Goal: Transaction & Acquisition: Purchase product/service

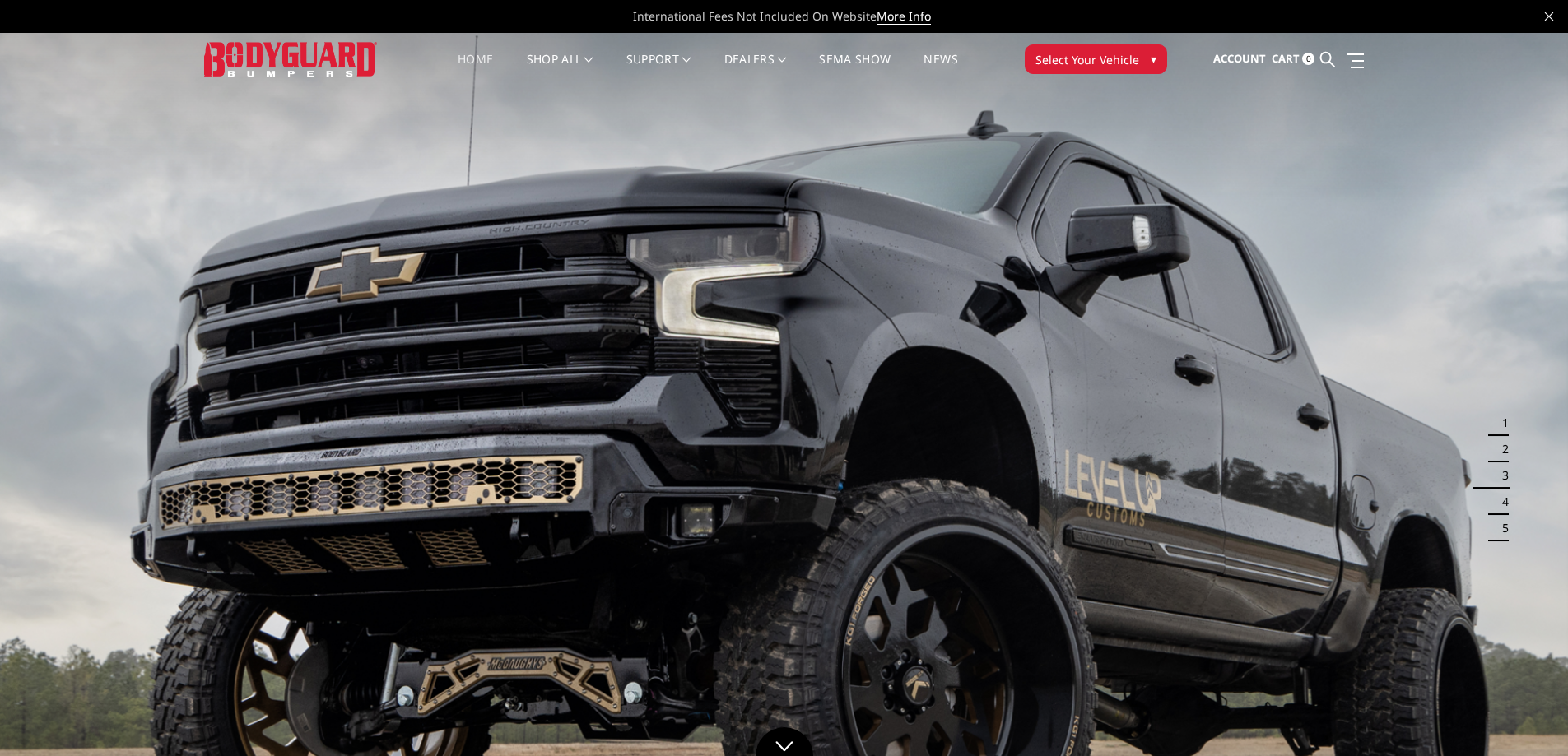
click at [1100, 57] on span "Select Your Vehicle" at bounding box center [1087, 60] width 104 height 17
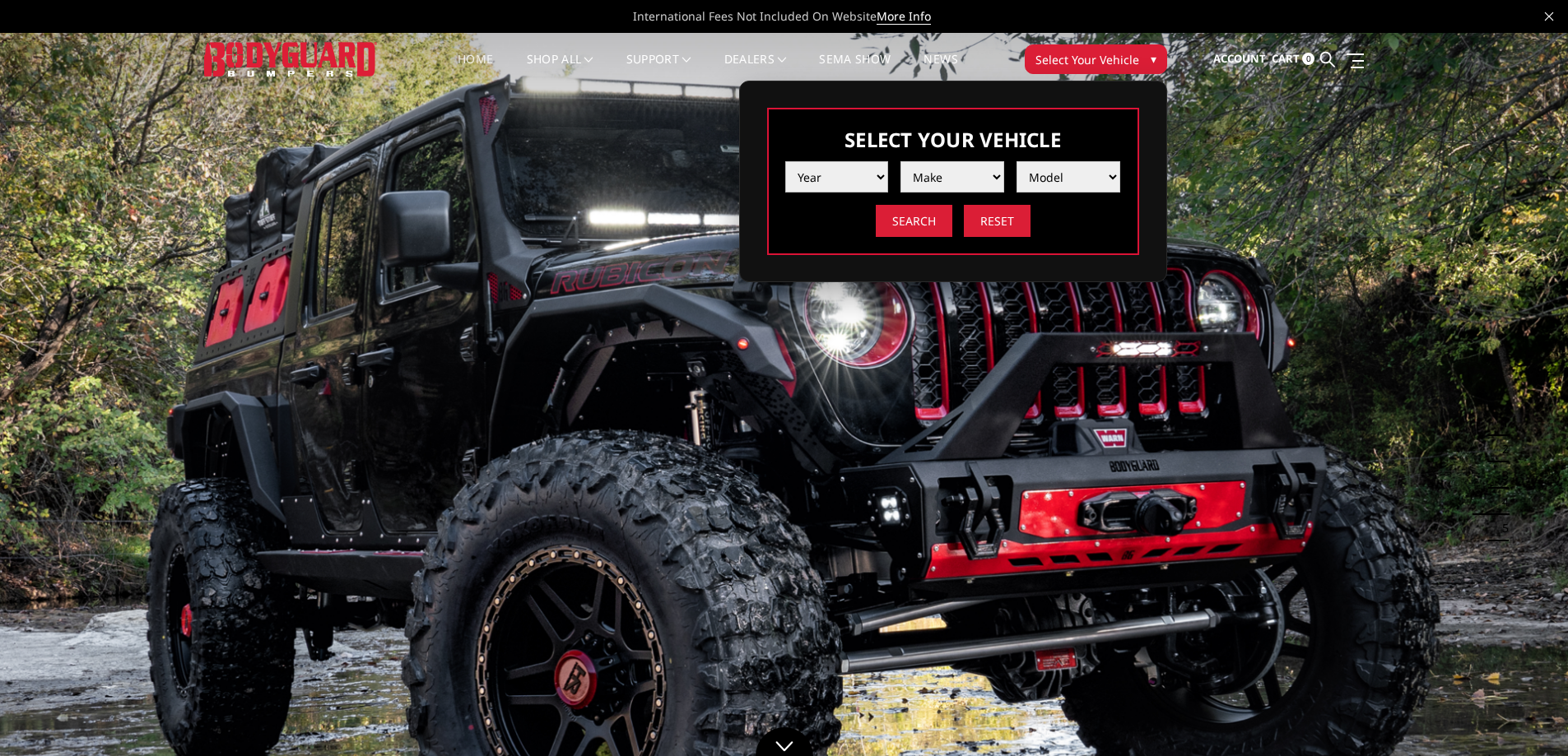
click at [859, 170] on select "Year [DATE] 2024 2023 2022 2021 2020 2019 2018 2017 2016 2015 2014 2013 2012 20…" at bounding box center [838, 177] width 104 height 31
drag, startPoint x: 978, startPoint y: 177, endPoint x: 1002, endPoint y: 174, distance: 24.2
click at [978, 177] on select "Make" at bounding box center [953, 177] width 104 height 31
click at [1048, 174] on select "Model" at bounding box center [1069, 177] width 104 height 31
click at [852, 180] on select "Year [DATE] 2024 2023 2022 2021 2020 2019 2018 2017 2016 2015 2014 2013 2012 20…" at bounding box center [838, 177] width 104 height 31
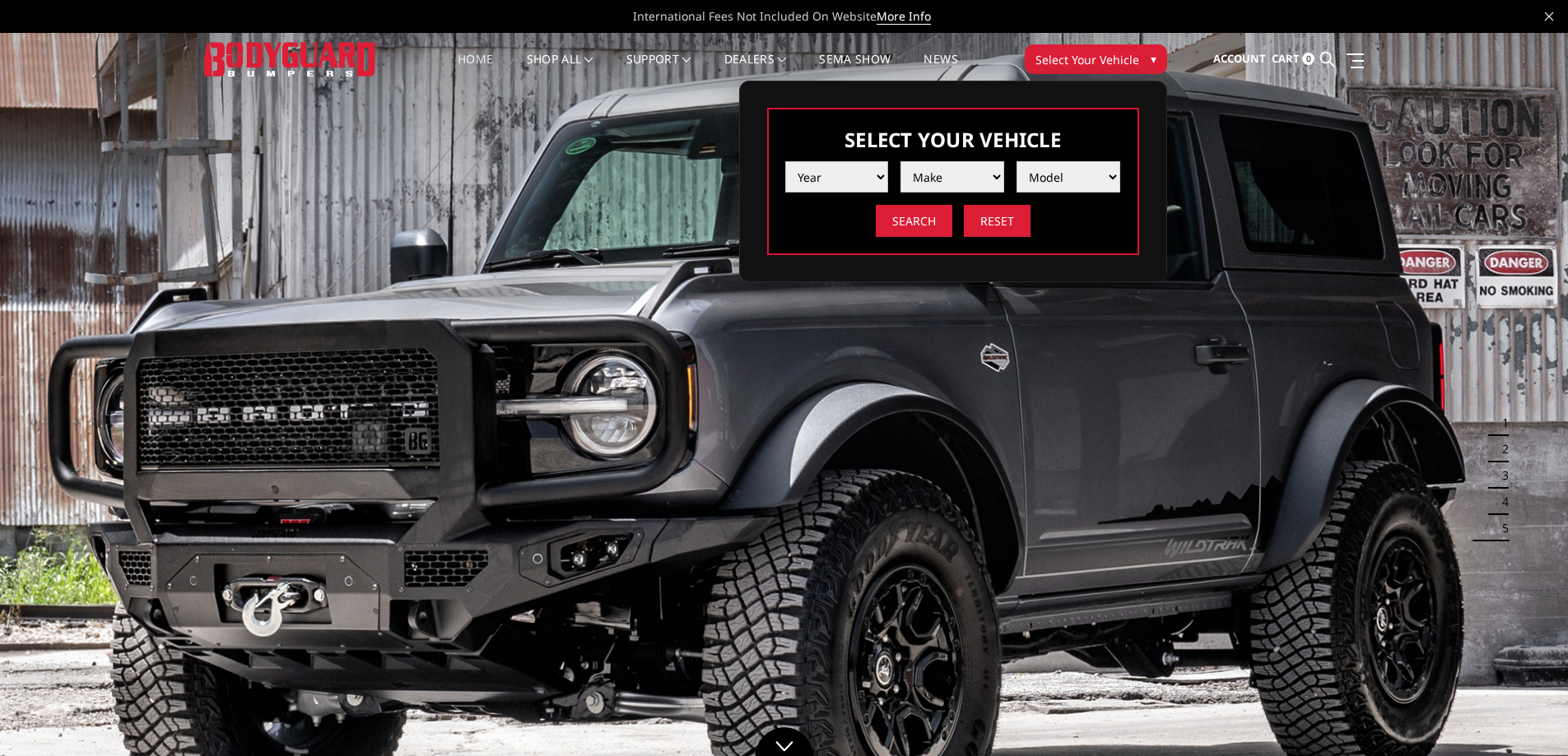
select select "yr_2023"
click at [786, 161] on select "Year [DATE] 2024 2023 2022 2021 2020 2019 2018 2017 2016 2015 2014 2013 2012 20…" at bounding box center [838, 177] width 104 height 31
click at [958, 187] on select "Make Chevrolet Ford GMC Ram Toyota" at bounding box center [953, 177] width 104 height 31
select select "mk_ram"
click at [901, 161] on select "Make Chevrolet Ford GMC Ram Toyota" at bounding box center [953, 177] width 104 height 31
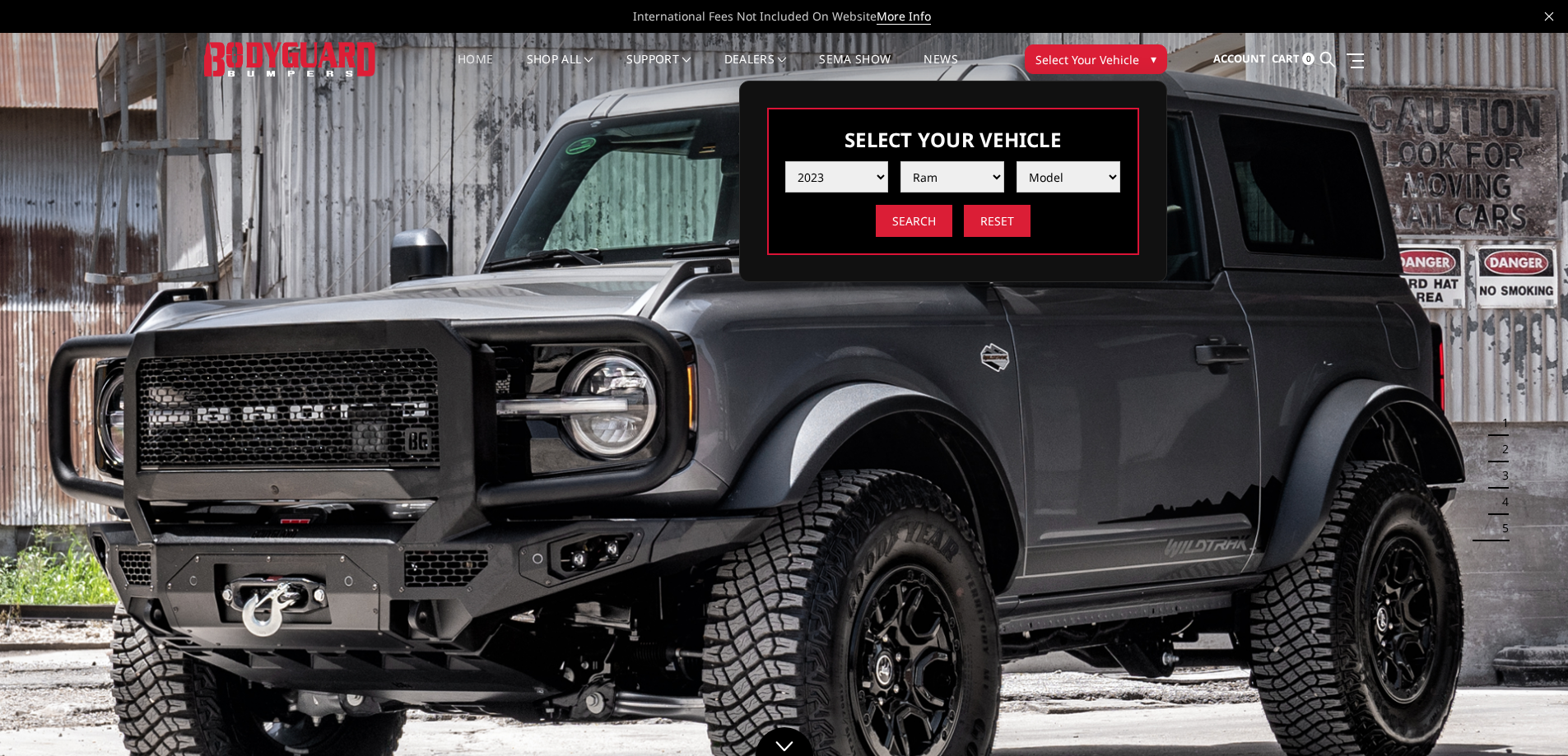
click at [1078, 192] on div "Year [DATE] 2024 2023 2022 2021 2020 2019 2018 2017 2016 2015 2014 2013 2012 20…" at bounding box center [954, 193] width 336 height 88
click at [1079, 184] on select "Model 1500 6-Lug 1500 Rebel 2500 / 3500 4500 / 5500 TRX" at bounding box center [1069, 177] width 104 height 31
select select "md_trx"
click at [1017, 161] on select "Model 1500 6-Lug 1500 Rebel 2500 / 3500 4500 / 5500 TRX" at bounding box center [1069, 177] width 104 height 31
click at [924, 223] on input "Search" at bounding box center [914, 221] width 76 height 32
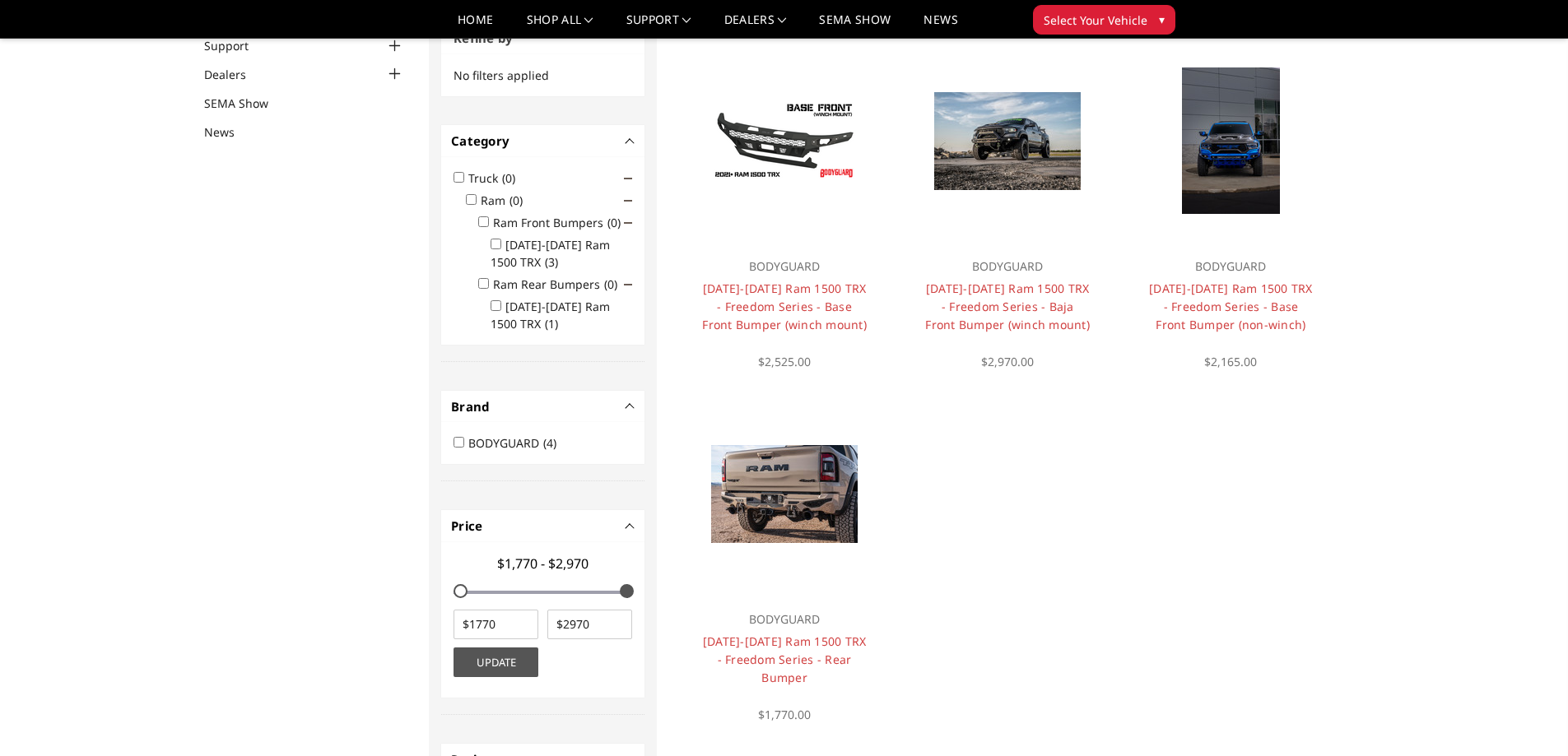
scroll to position [132, 0]
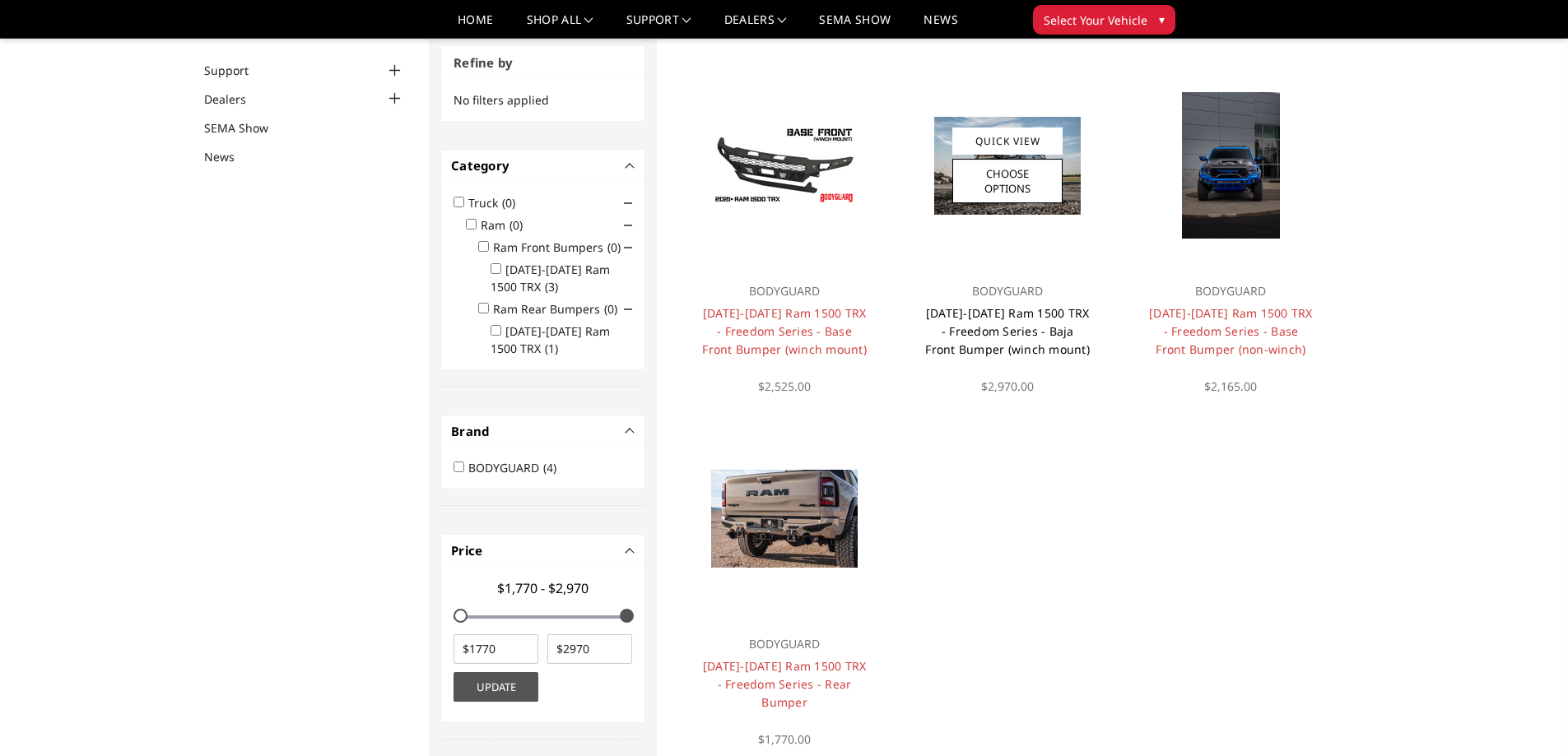
click at [1024, 326] on link "2021-2024 Ram 1500 TRX - Freedom Series - Baja Front Bumper (winch mount)" at bounding box center [1008, 332] width 165 height 52
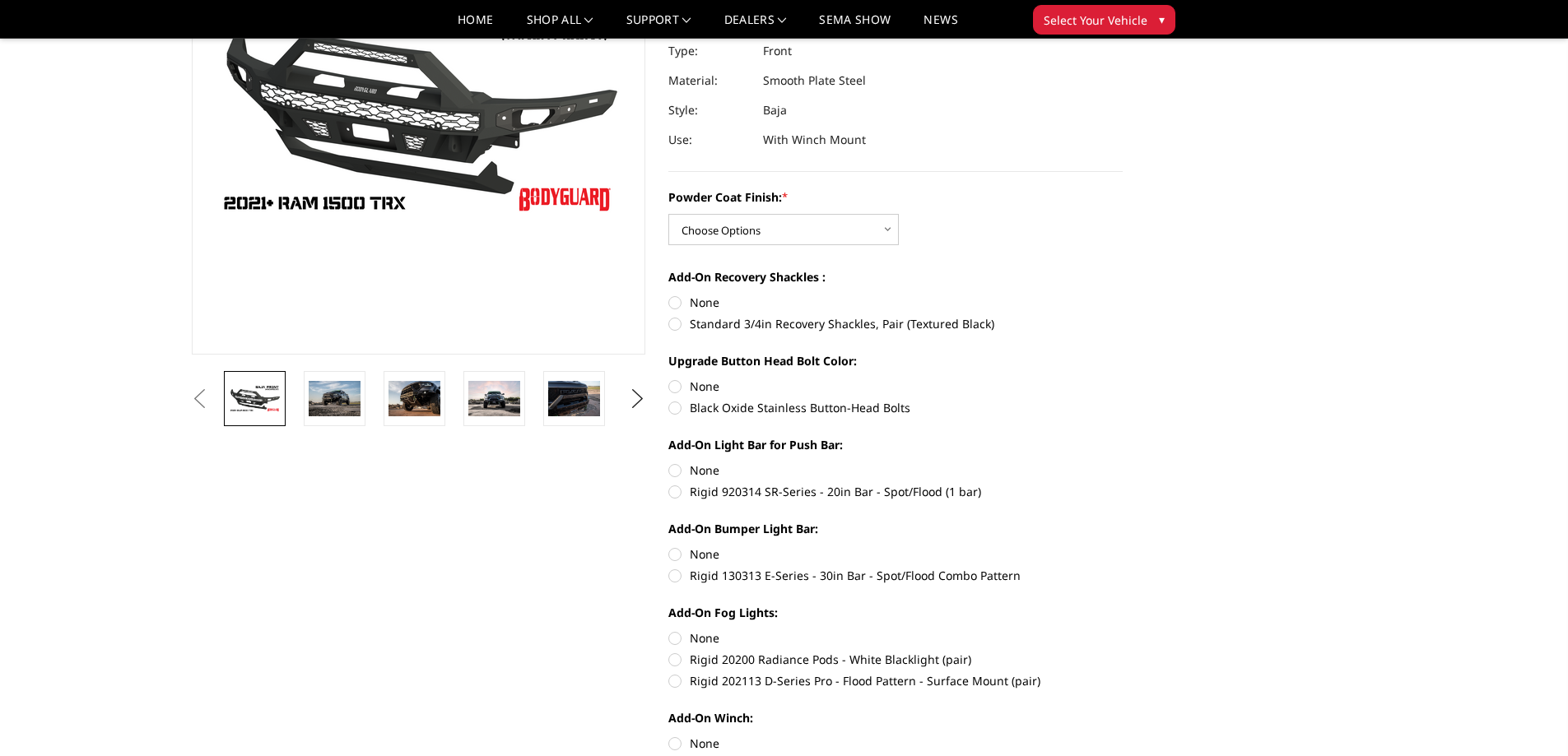
scroll to position [82, 0]
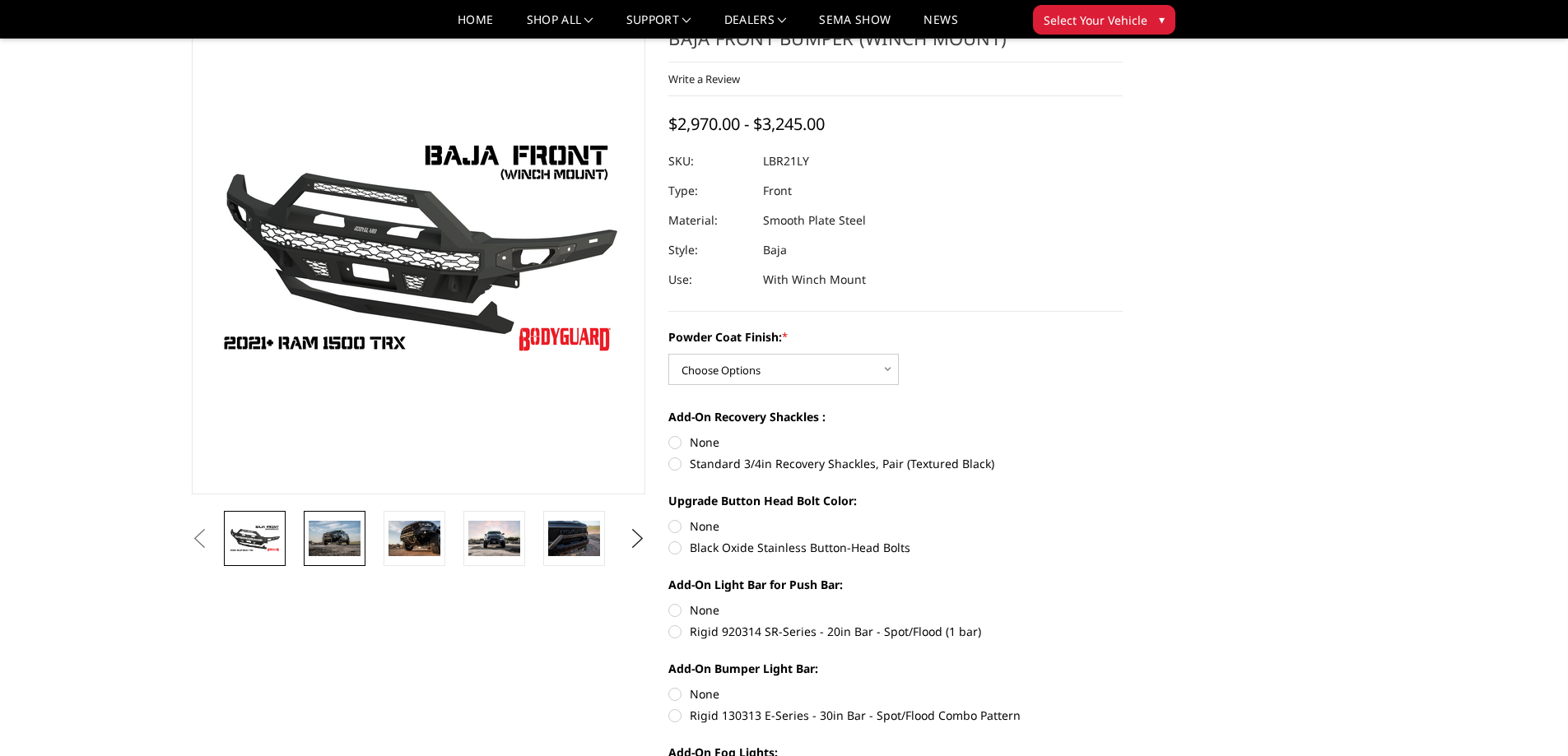
click at [343, 538] on img at bounding box center [334, 539] width 52 height 35
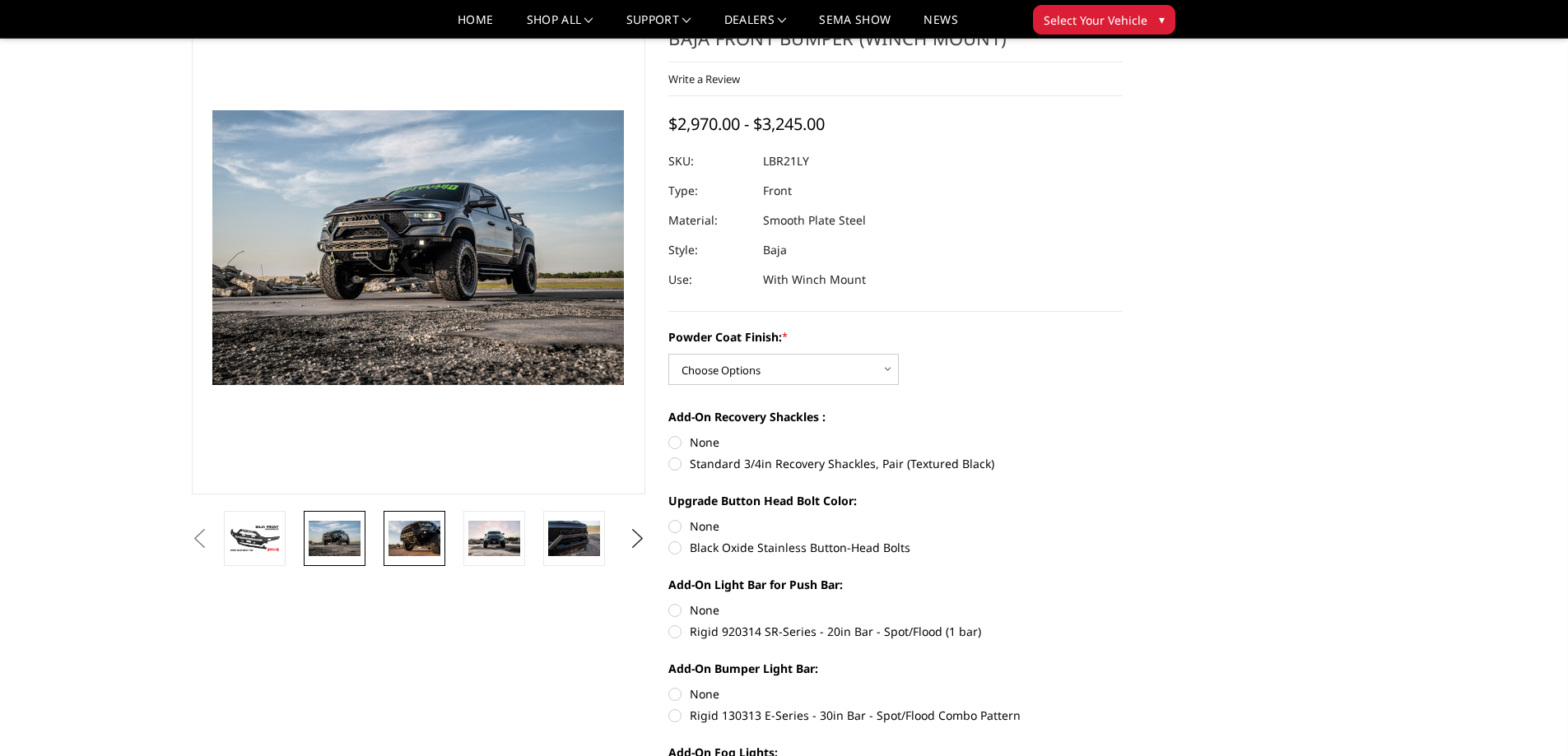
click at [422, 536] on img at bounding box center [415, 539] width 52 height 35
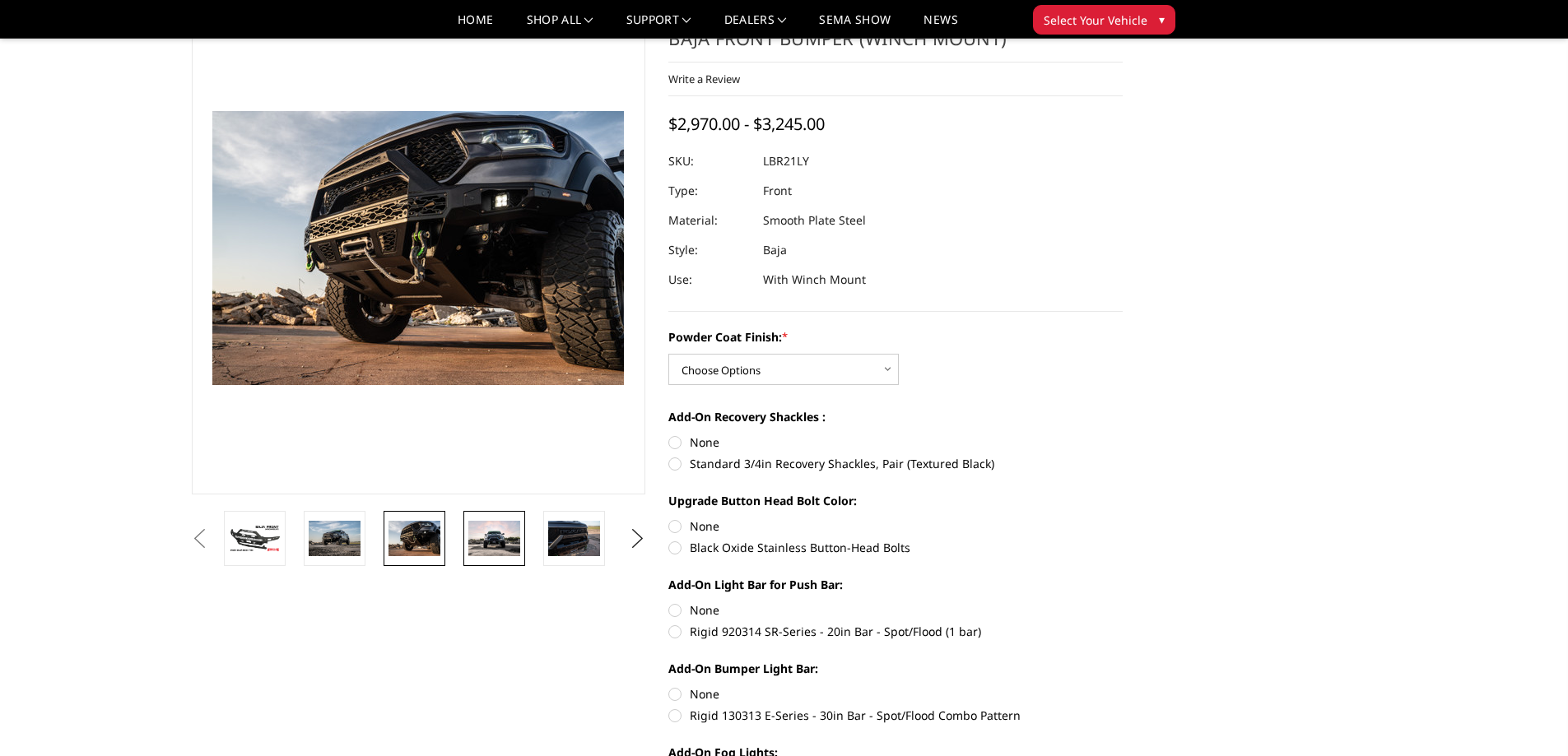
click at [496, 538] on img at bounding box center [495, 539] width 52 height 36
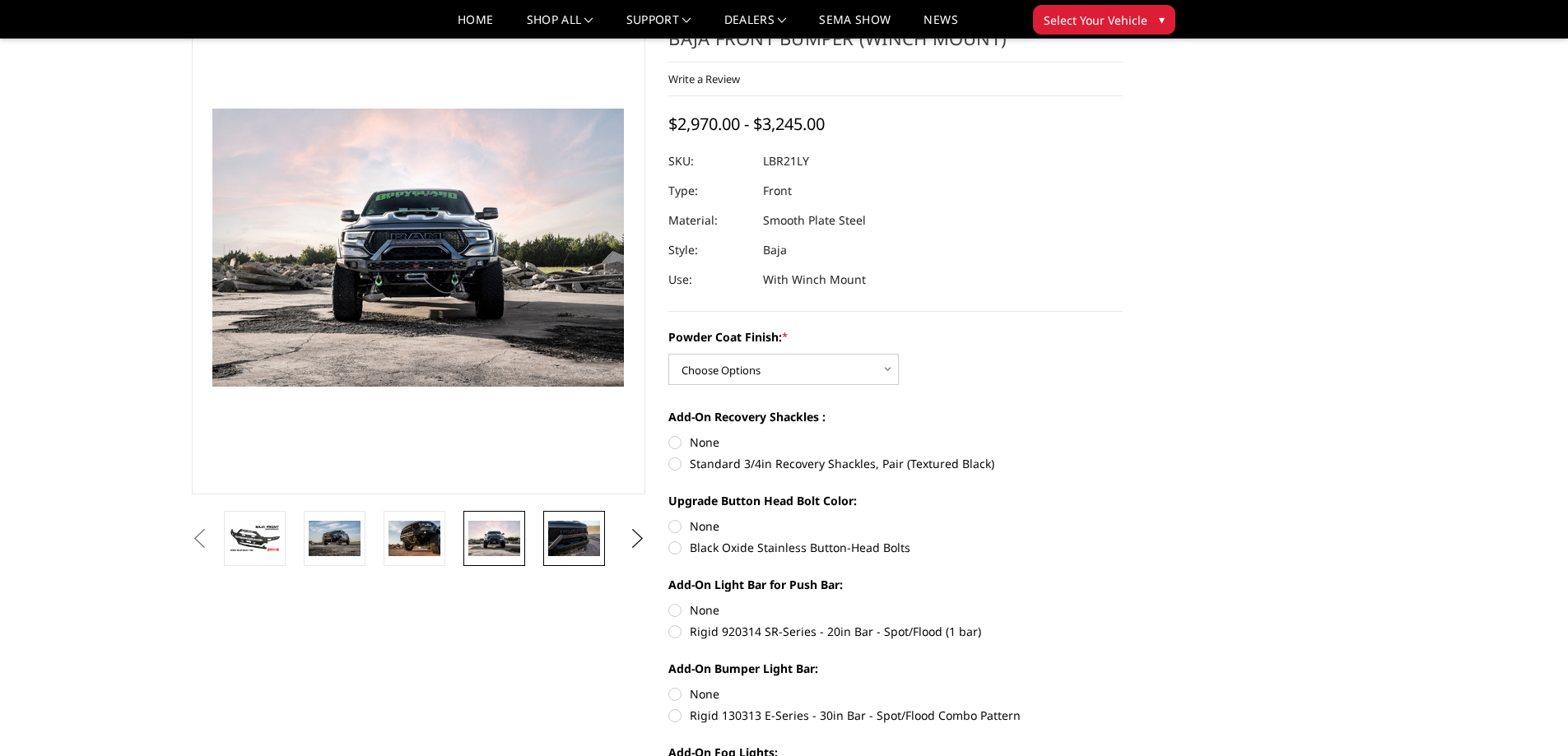
click at [553, 538] on img at bounding box center [574, 539] width 52 height 35
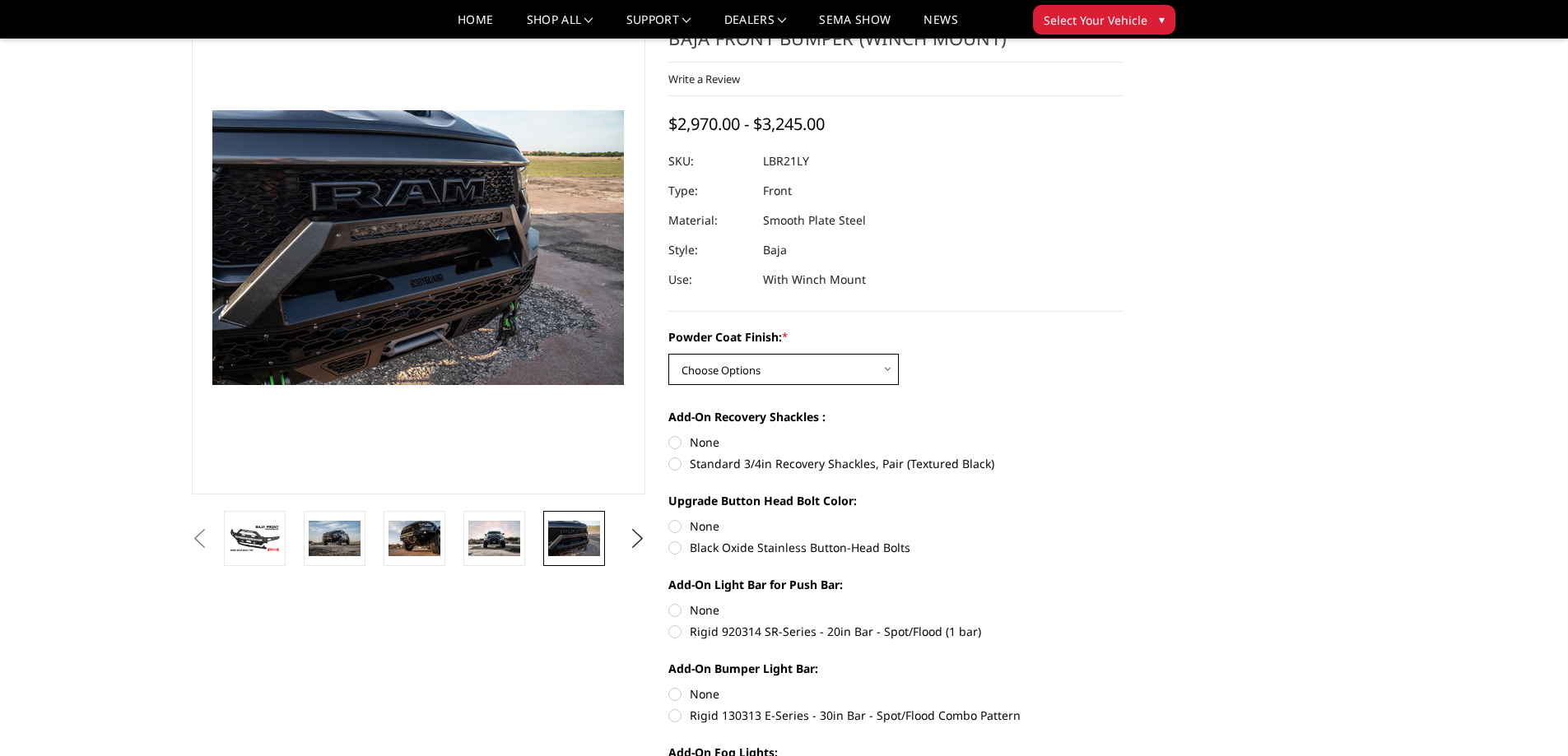
drag, startPoint x: 860, startPoint y: 374, endPoint x: 877, endPoint y: 372, distance: 17.1
click at [861, 374] on select "Choose Options Bare Metal Textured Black Powder Coat" at bounding box center [784, 370] width 230 height 31
click at [877, 372] on select "Choose Options Bare Metal Textured Black Powder Coat" at bounding box center [784, 370] width 230 height 31
click at [878, 372] on select "Choose Options Bare Metal Textured Black Powder Coat" at bounding box center [784, 370] width 230 height 31
select select "3139"
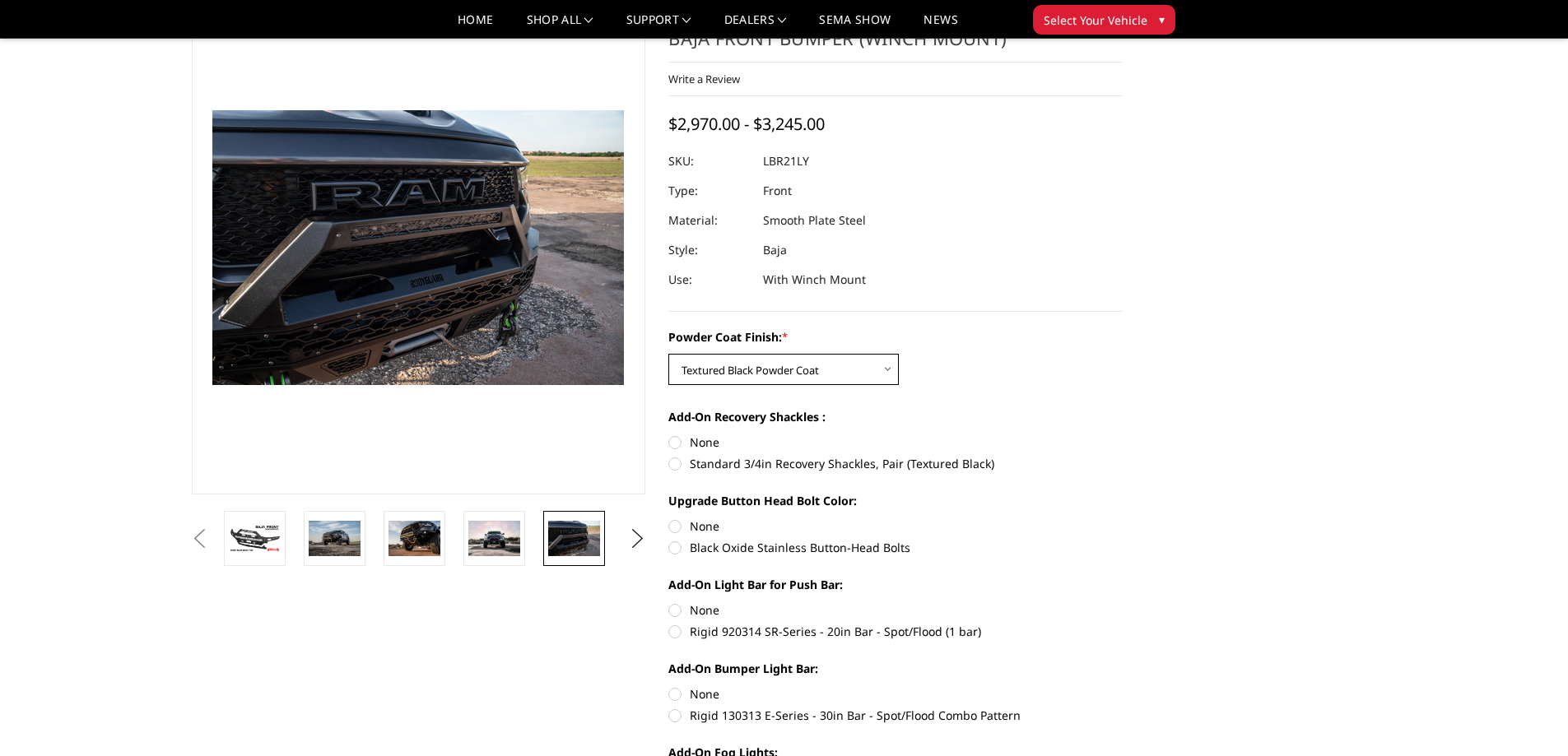
click at [669, 354] on select "Choose Options Bare Metal Textured Black Powder Coat" at bounding box center [784, 370] width 230 height 31
click at [676, 462] on label "Standard 3/4in Recovery Shackles, Pair (Textured Black)" at bounding box center [896, 464] width 455 height 17
click at [1123, 435] on input "Standard 3/4in Recovery Shackles, Pair (Textured Black)" at bounding box center [1123, 434] width 1 height 1
radio input "true"
click at [675, 438] on label "None" at bounding box center [896, 443] width 455 height 17
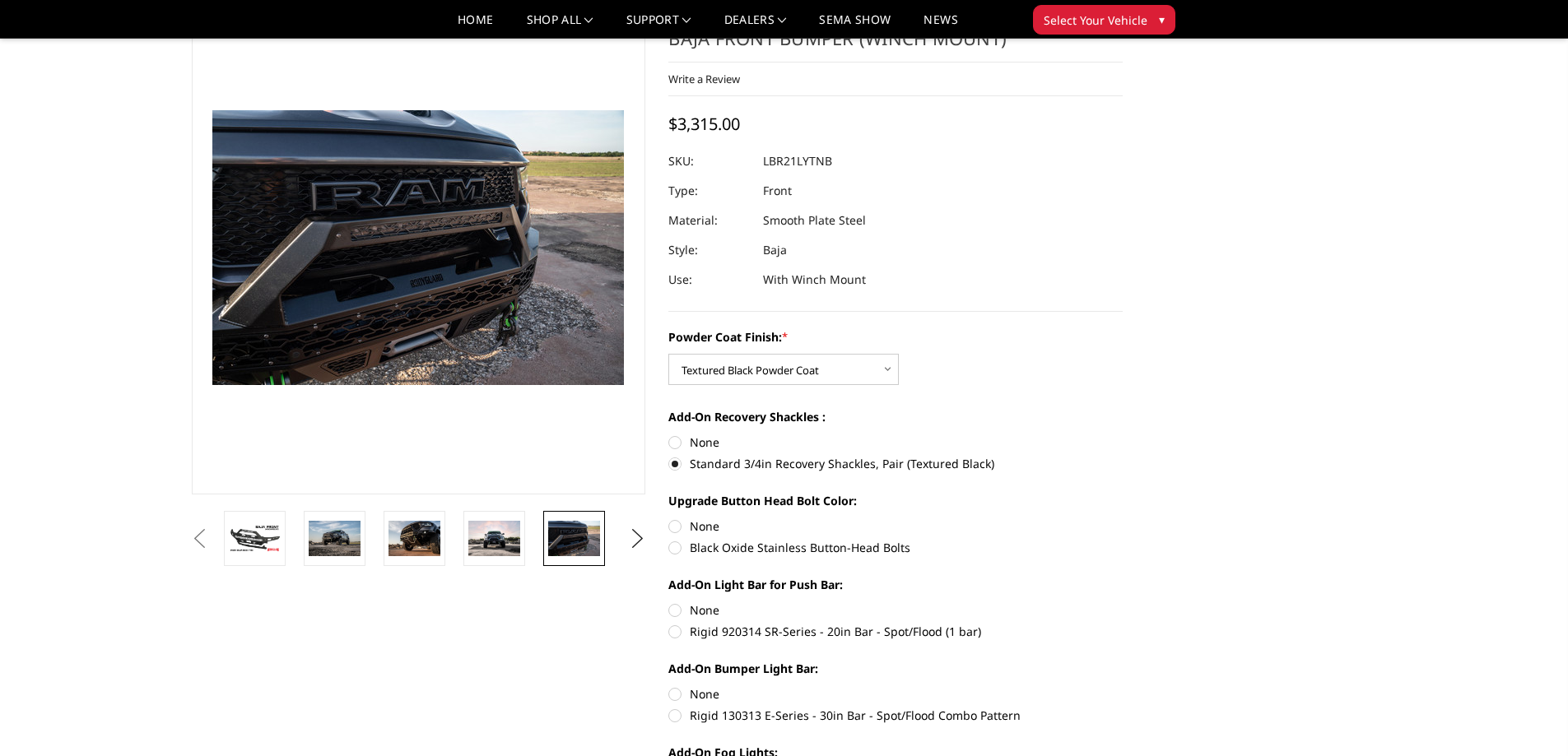
click at [670, 435] on input "None" at bounding box center [669, 434] width 1 height 1
radio input "true"
click at [674, 466] on label "Standard 3/4in Recovery Shackles, Pair (Textured Black)" at bounding box center [896, 464] width 455 height 17
click at [1123, 435] on input "Standard 3/4in Recovery Shackles, Pair (Textured Black)" at bounding box center [1123, 434] width 1 height 1
radio input "true"
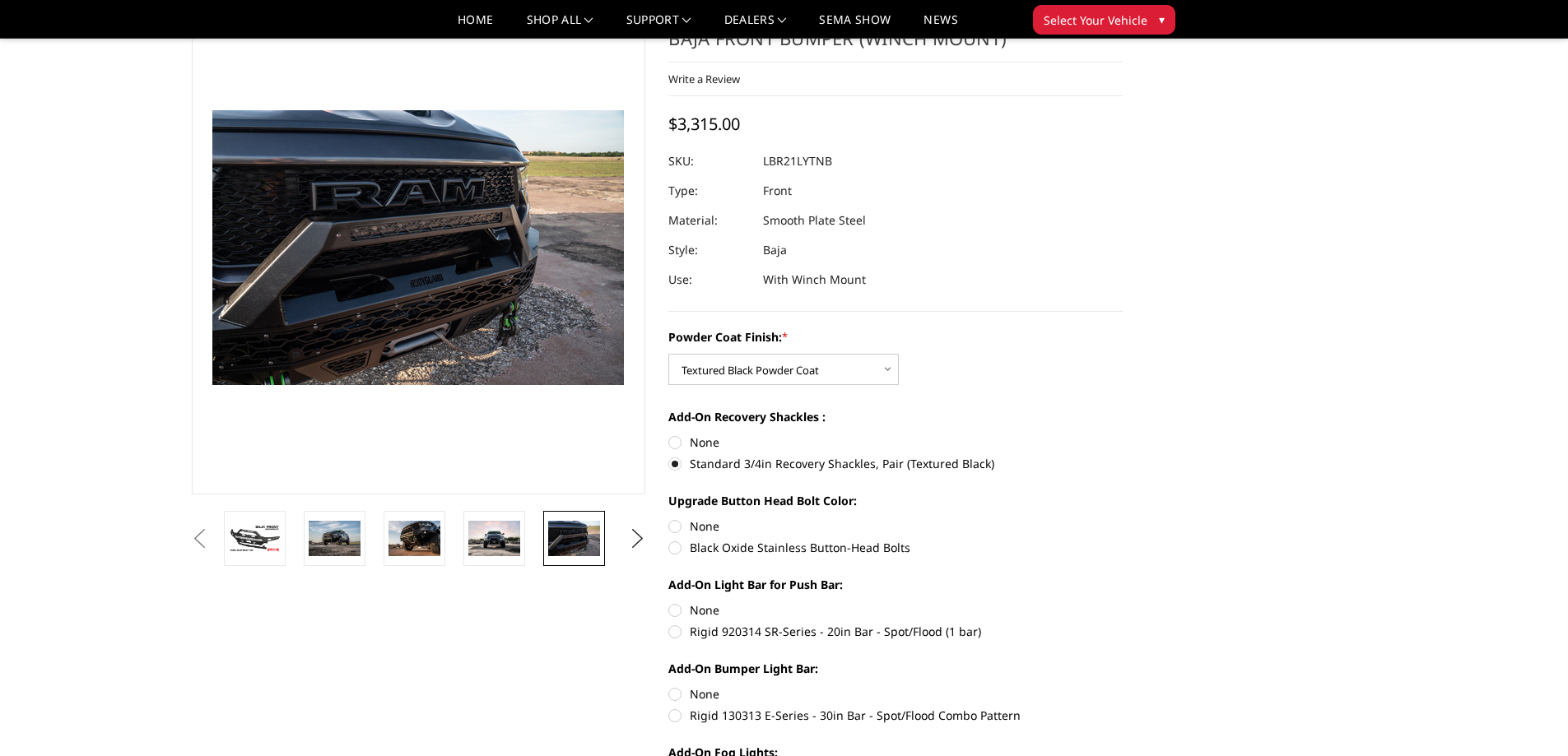
click at [674, 549] on label "Black Oxide Stainless Button-Head Bolts" at bounding box center [896, 547] width 455 height 17
click at [1123, 519] on input "Black Oxide Stainless Button-Head Bolts" at bounding box center [1123, 518] width 1 height 1
radio input "true"
drag, startPoint x: 674, startPoint y: 630, endPoint x: 722, endPoint y: 627, distance: 48.1
click at [674, 629] on label "Rigid 920314 SR-Series - 20in Bar - Spot/Flood (1 bar)" at bounding box center [896, 631] width 455 height 17
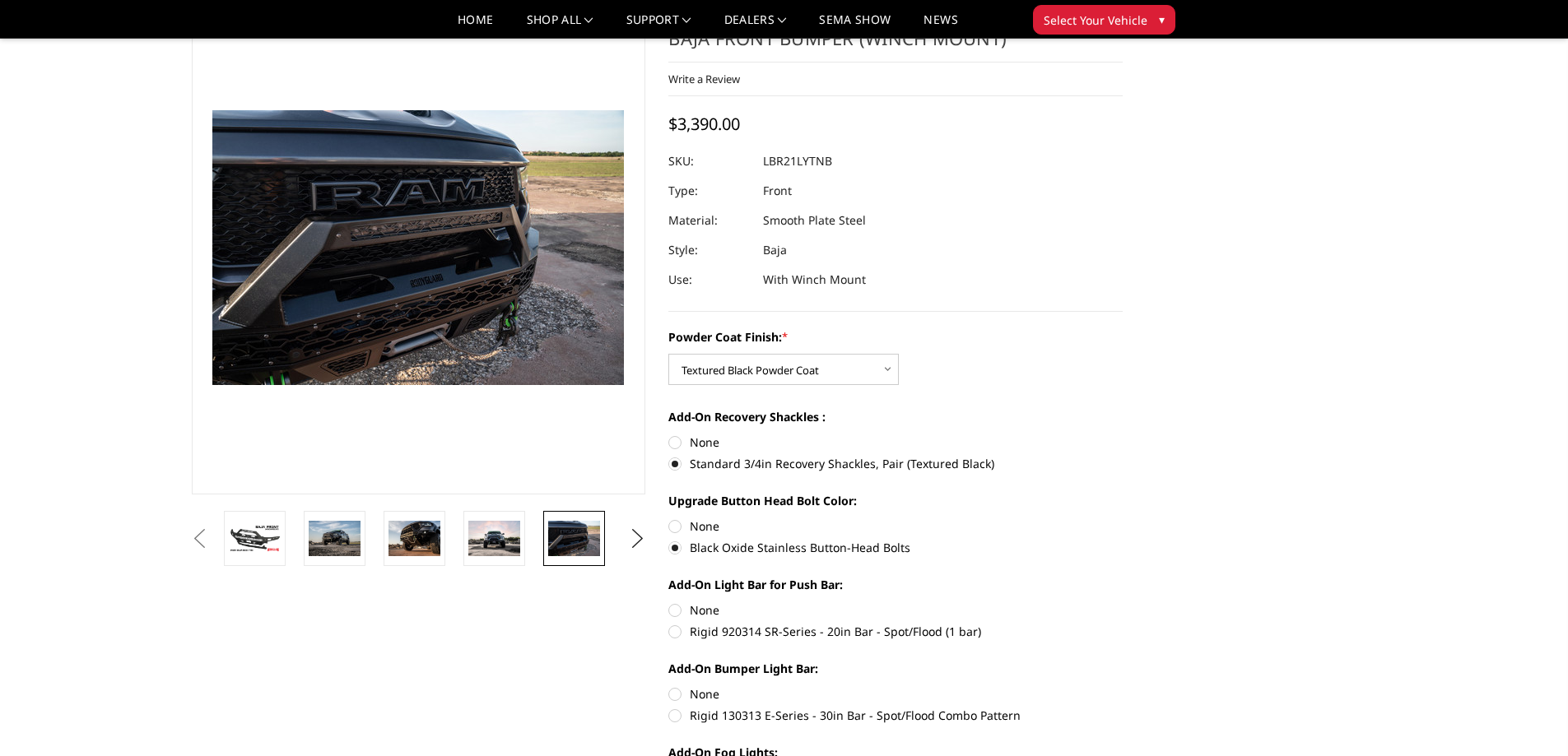
click at [1123, 603] on input "Rigid 920314 SR-Series - 20in Bar - Spot/Flood (1 bar)" at bounding box center [1123, 602] width 1 height 1
radio input "true"
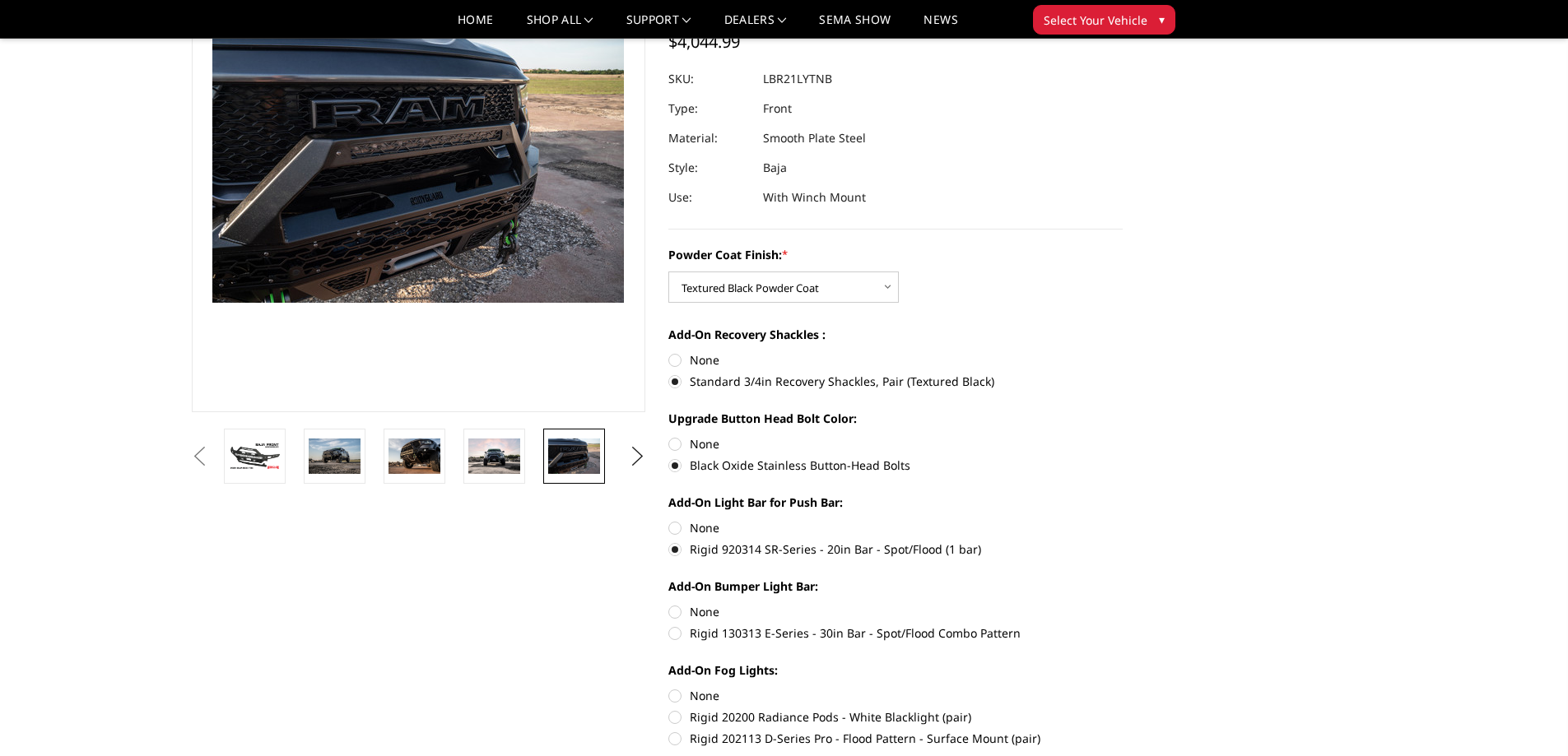
click at [677, 627] on label "Rigid 130313 E-Series - 30in Bar - Spot/Flood Combo Pattern" at bounding box center [896, 633] width 455 height 17
click at [1123, 604] on input "Rigid 130313 E-Series - 30in Bar - Spot/Flood Combo Pattern" at bounding box center [1123, 604] width 1 height 1
radio input "true"
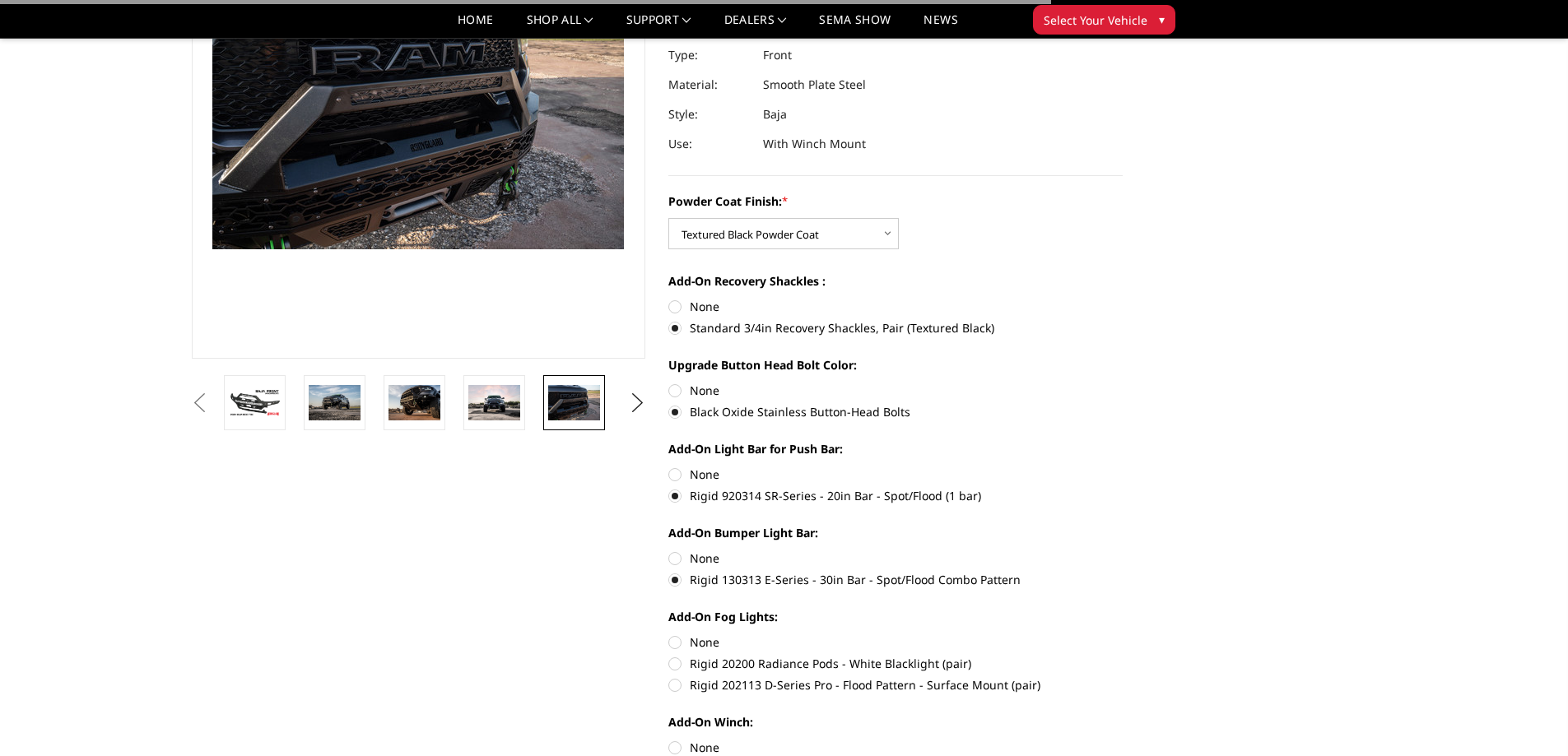
scroll to position [247, 0]
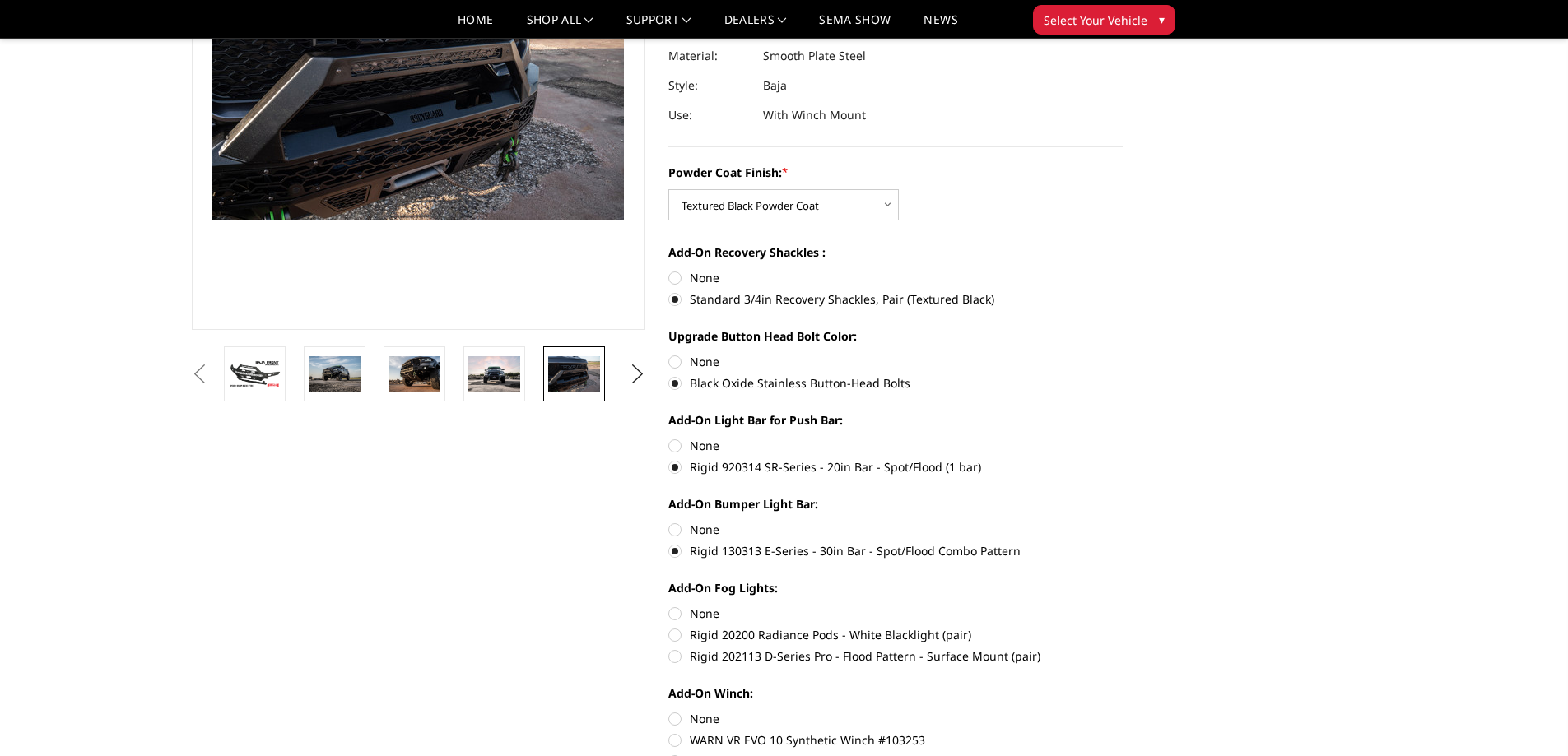
click at [679, 652] on label "Rigid 202113 D-Series Pro - Flood Pattern - Surface Mount (pair)" at bounding box center [896, 656] width 455 height 17
click at [1123, 627] on input "Rigid 202113 D-Series Pro - Flood Pattern - Surface Mount (pair)" at bounding box center [1123, 626] width 1 height 1
radio input "true"
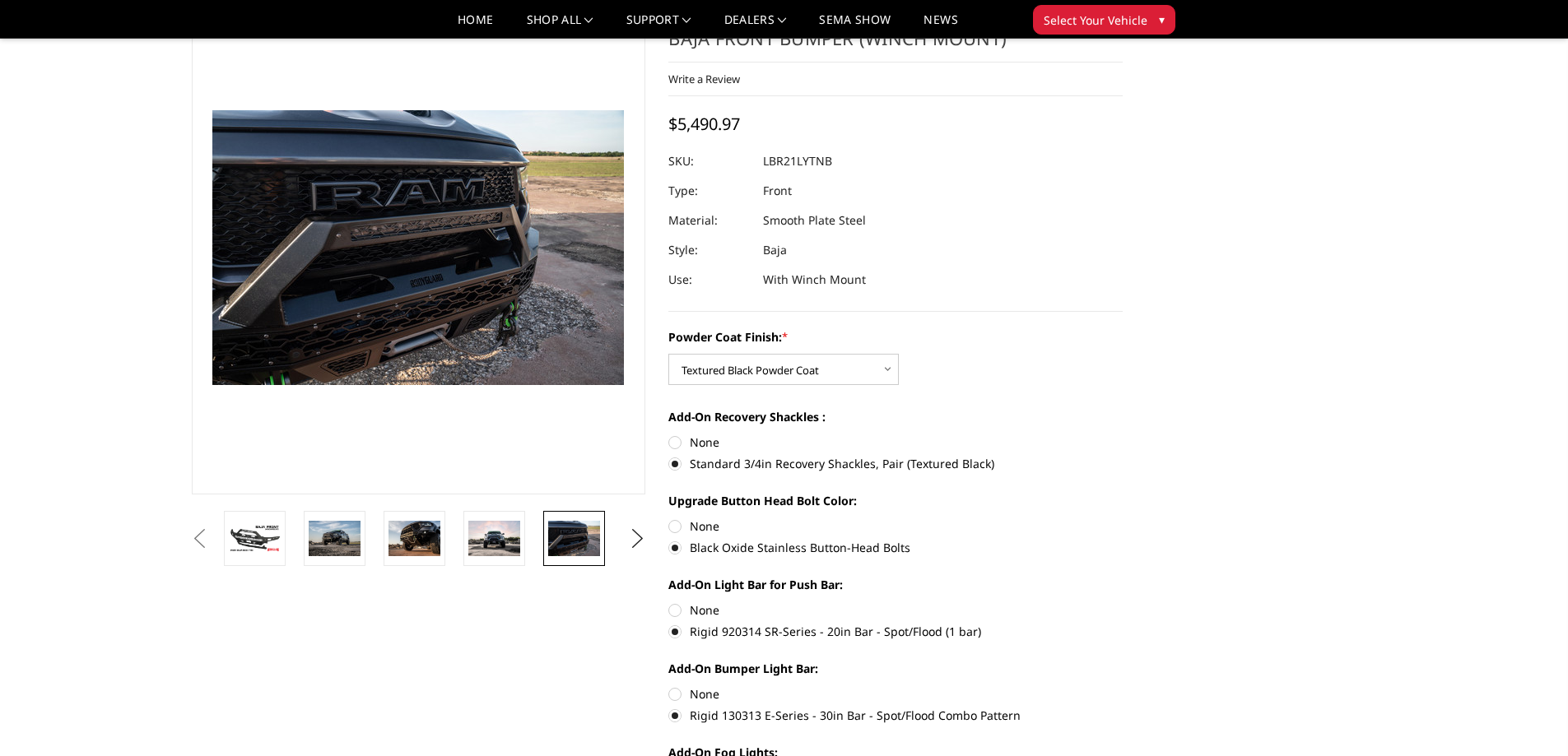
scroll to position [0, 0]
